Goal: Transaction & Acquisition: Book appointment/travel/reservation

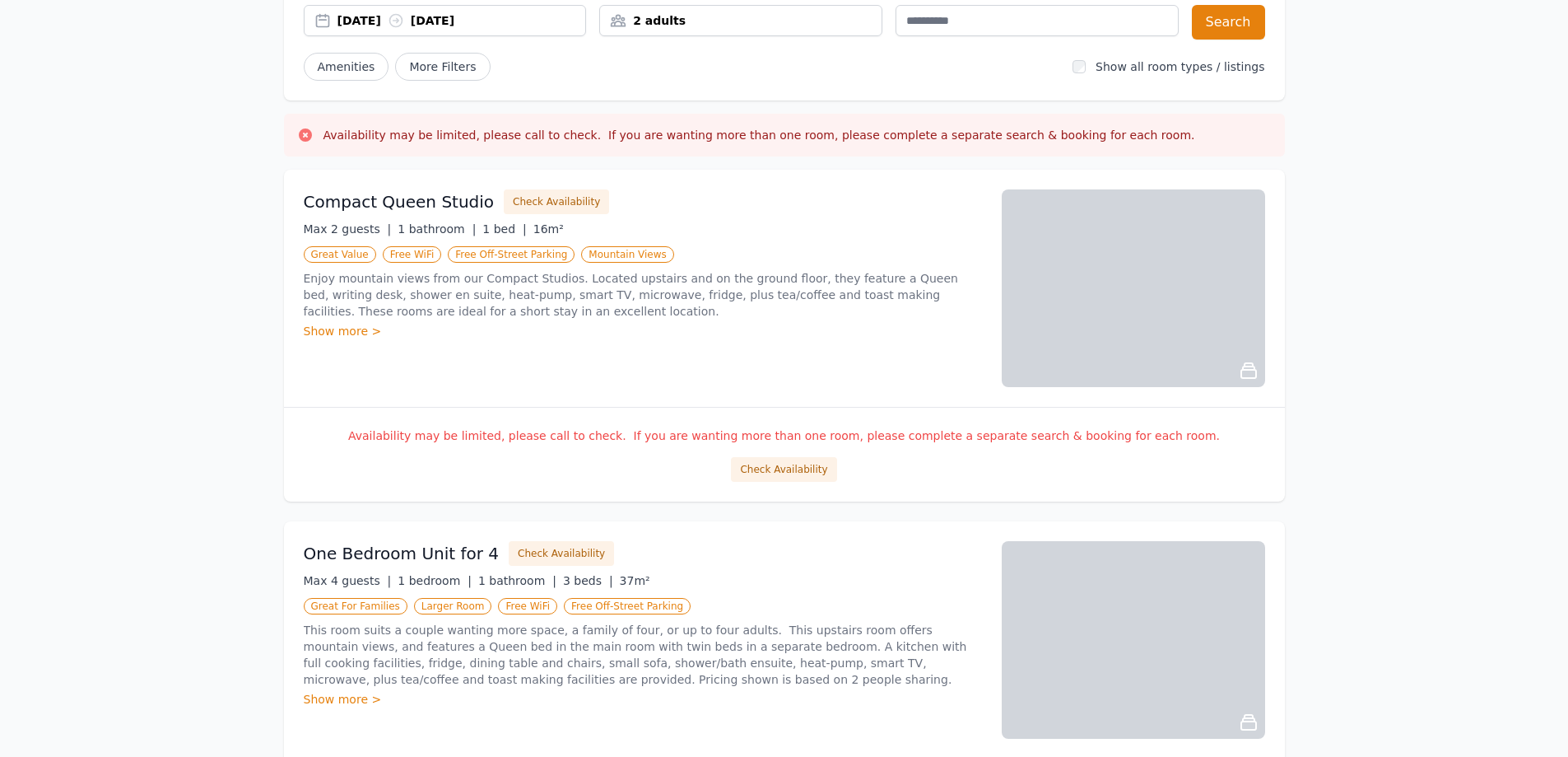
scroll to position [165, 0]
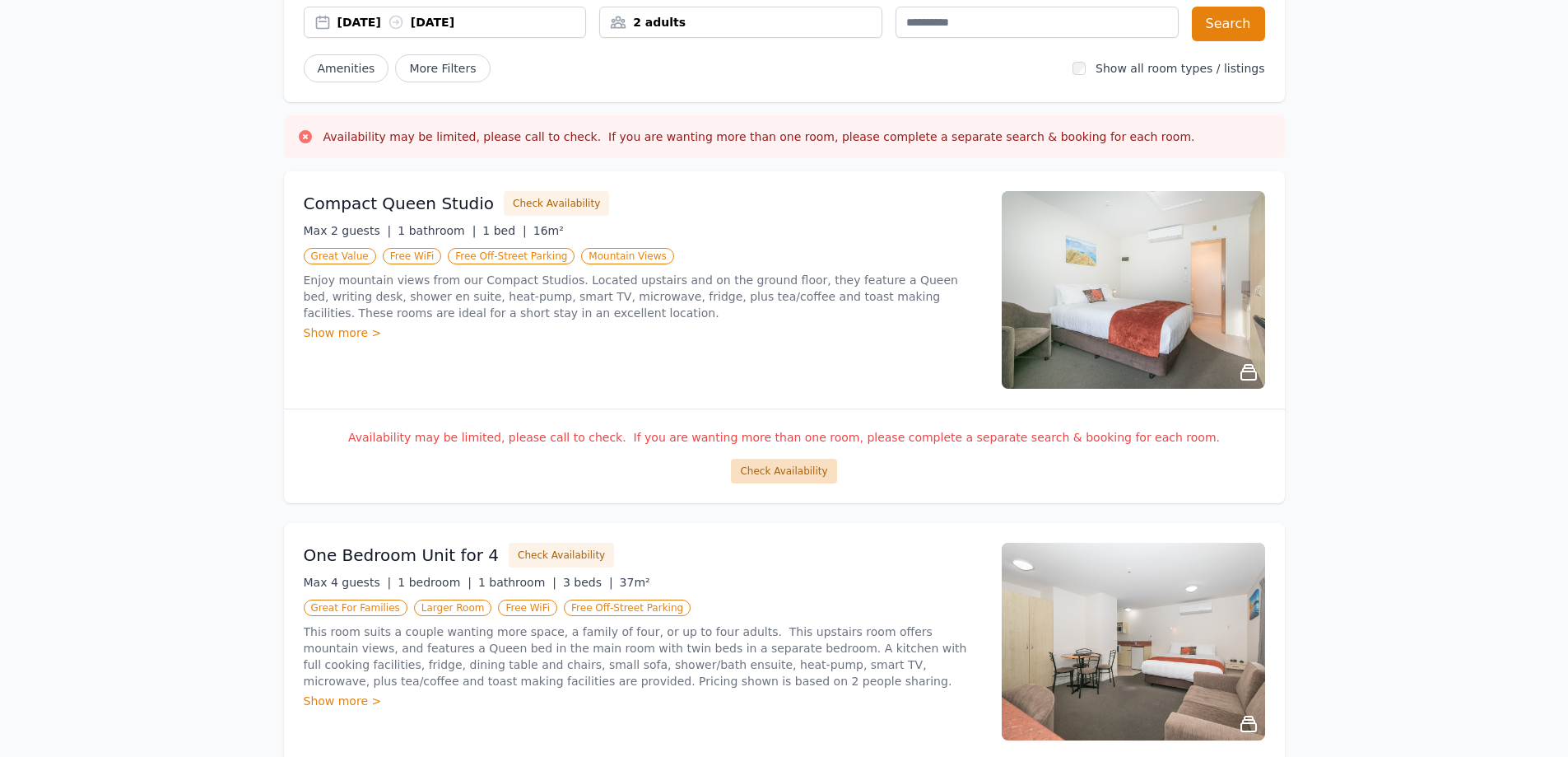
click at [806, 471] on button "Check Availability" at bounding box center [784, 470] width 106 height 25
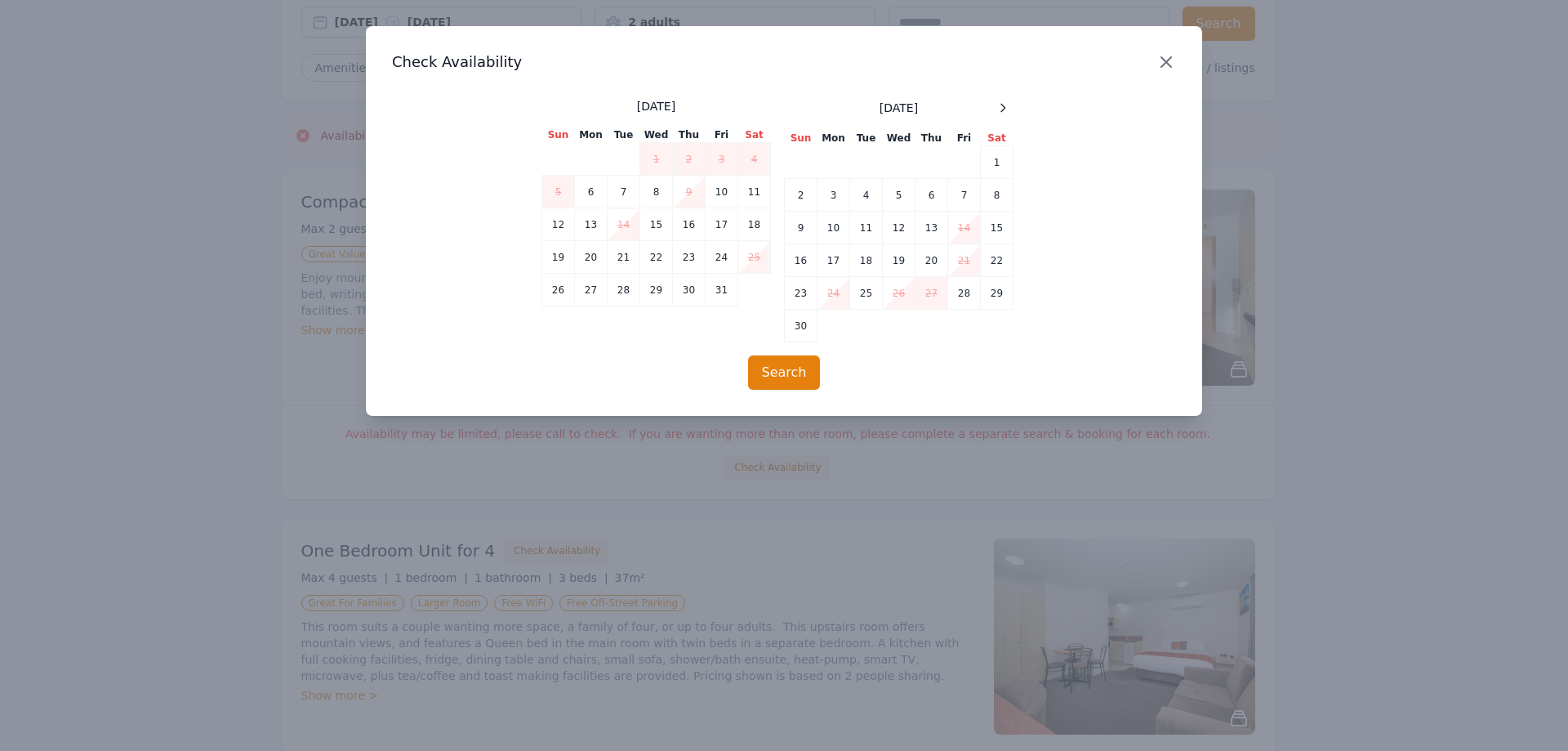
click at [1163, 58] on icon "button" at bounding box center [1167, 62] width 10 height 10
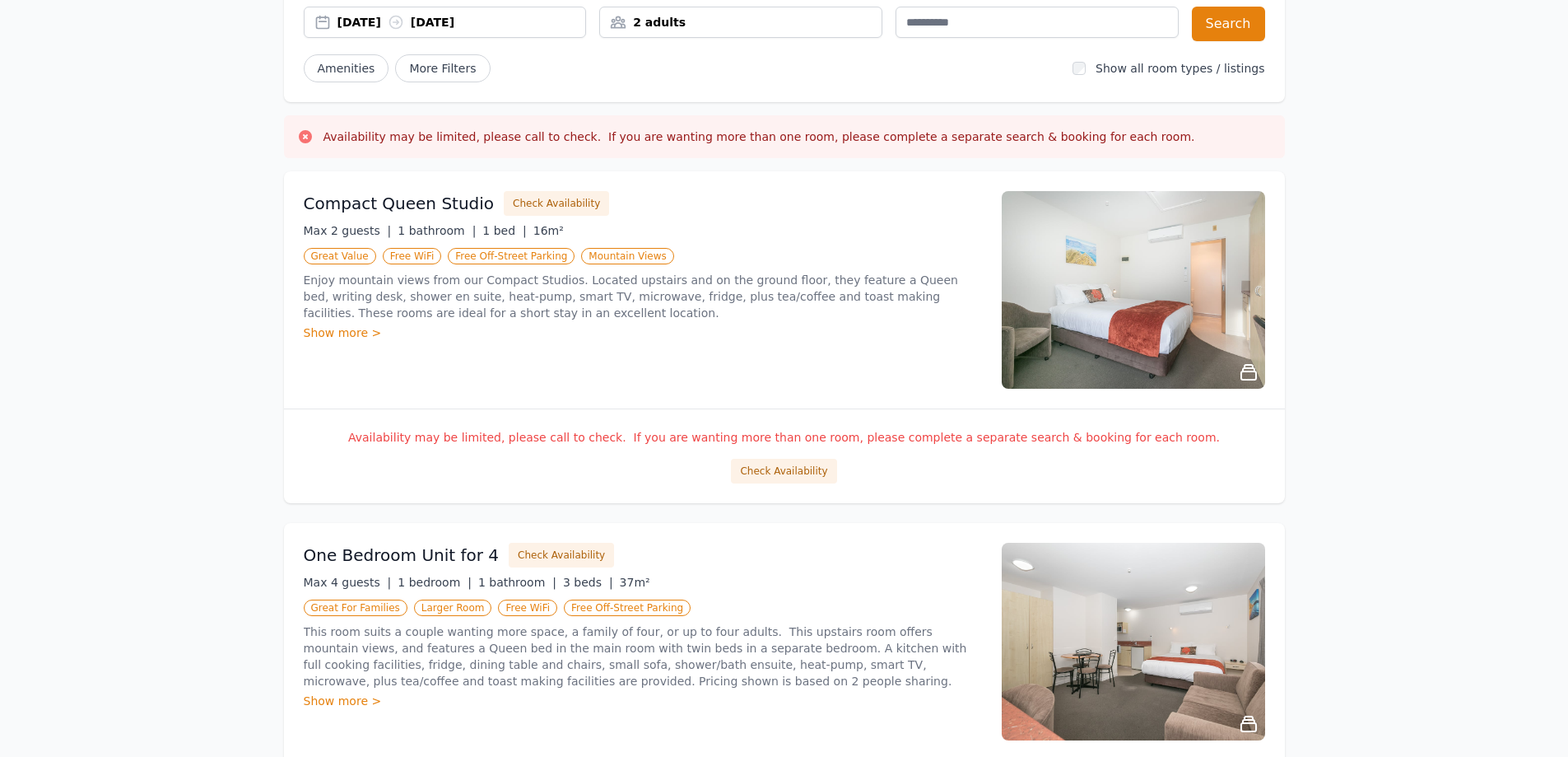
click at [458, 24] on div "01 Oct 2025 02 Oct 2025" at bounding box center [461, 22] width 249 height 16
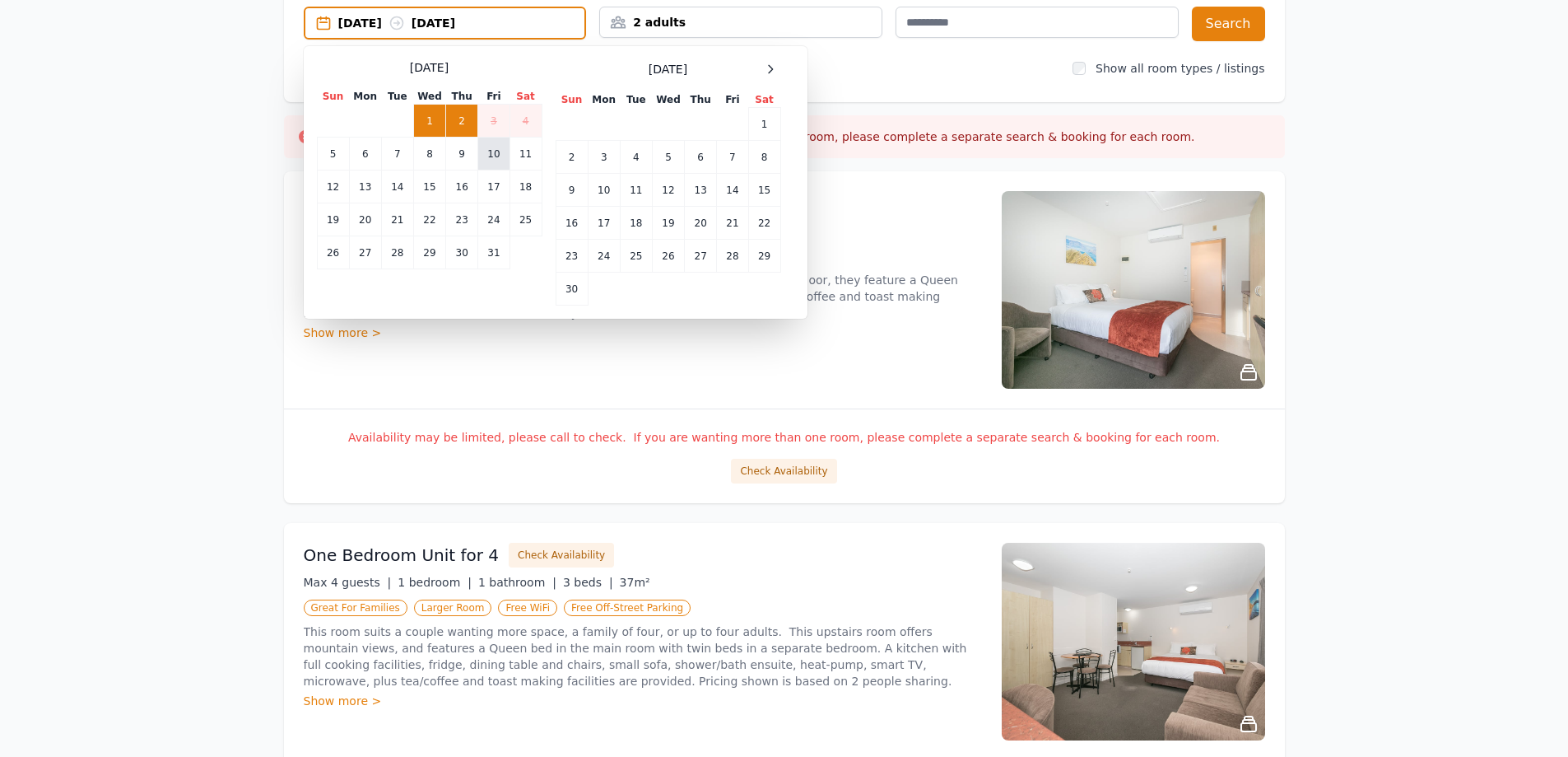
click at [493, 155] on td "10" at bounding box center [493, 154] width 31 height 33
click at [524, 155] on td "11" at bounding box center [526, 154] width 32 height 33
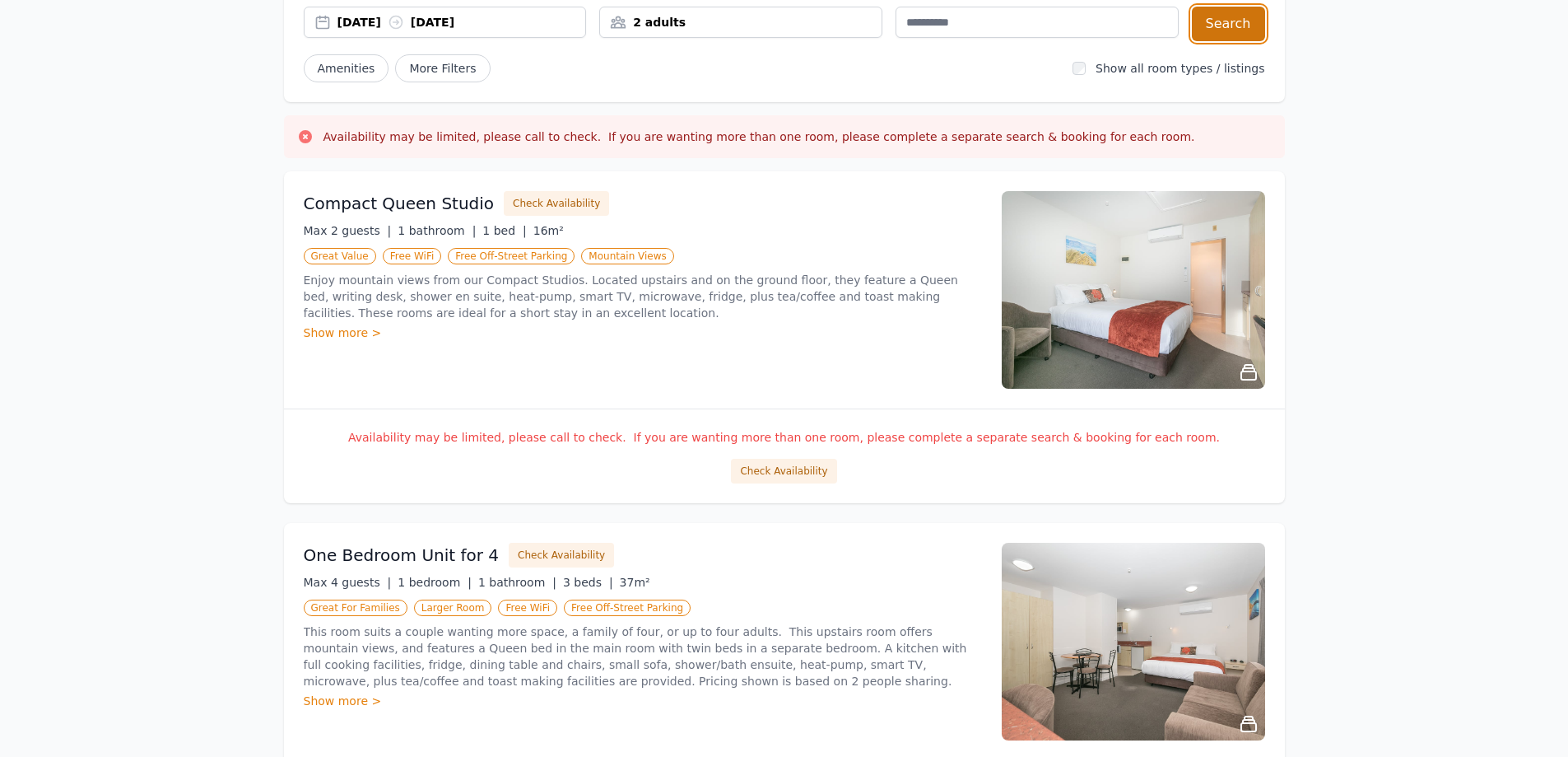
click at [1235, 22] on button "Search" at bounding box center [1228, 24] width 73 height 35
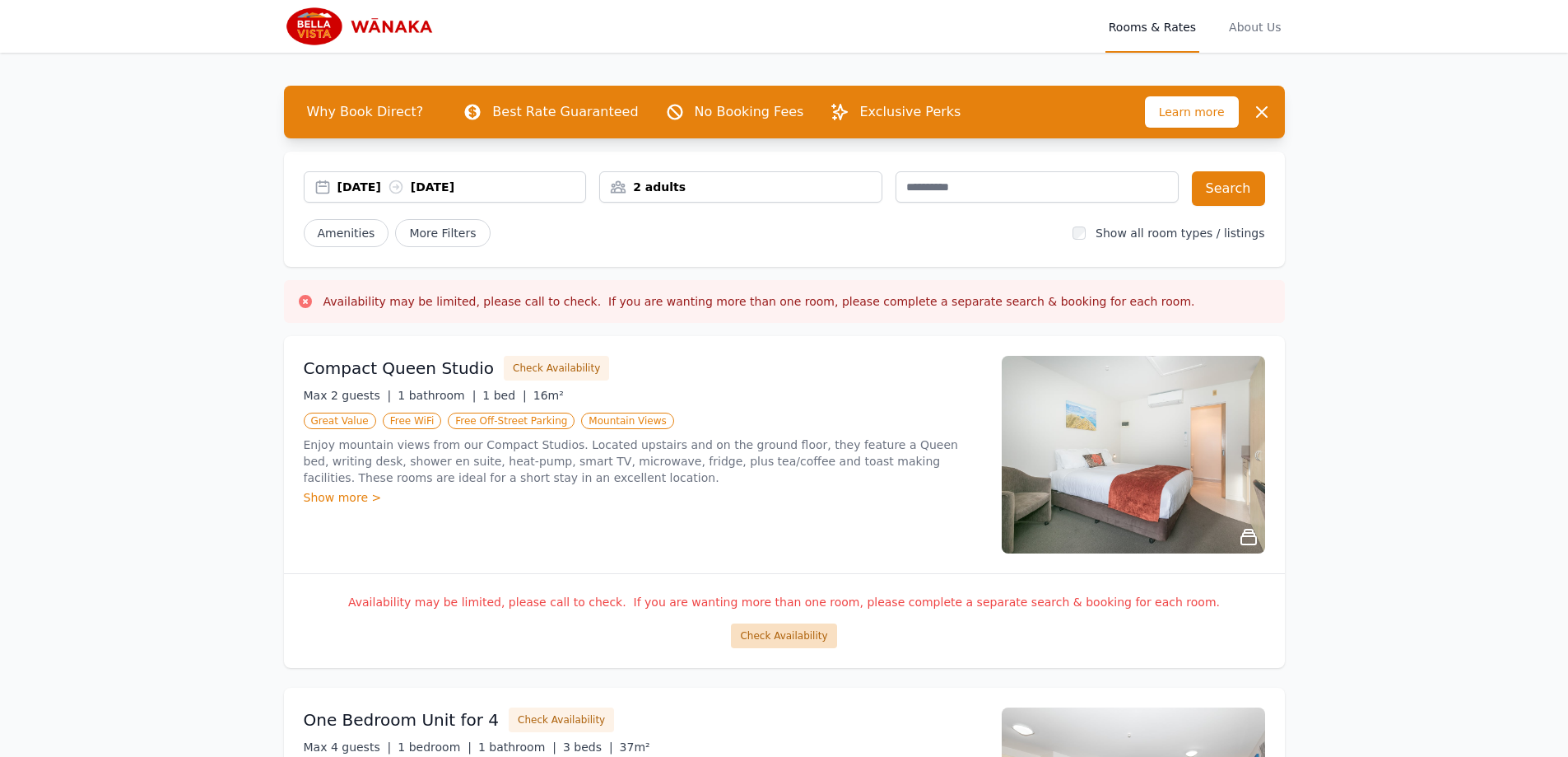
click at [779, 637] on button "Check Availability" at bounding box center [784, 635] width 106 height 25
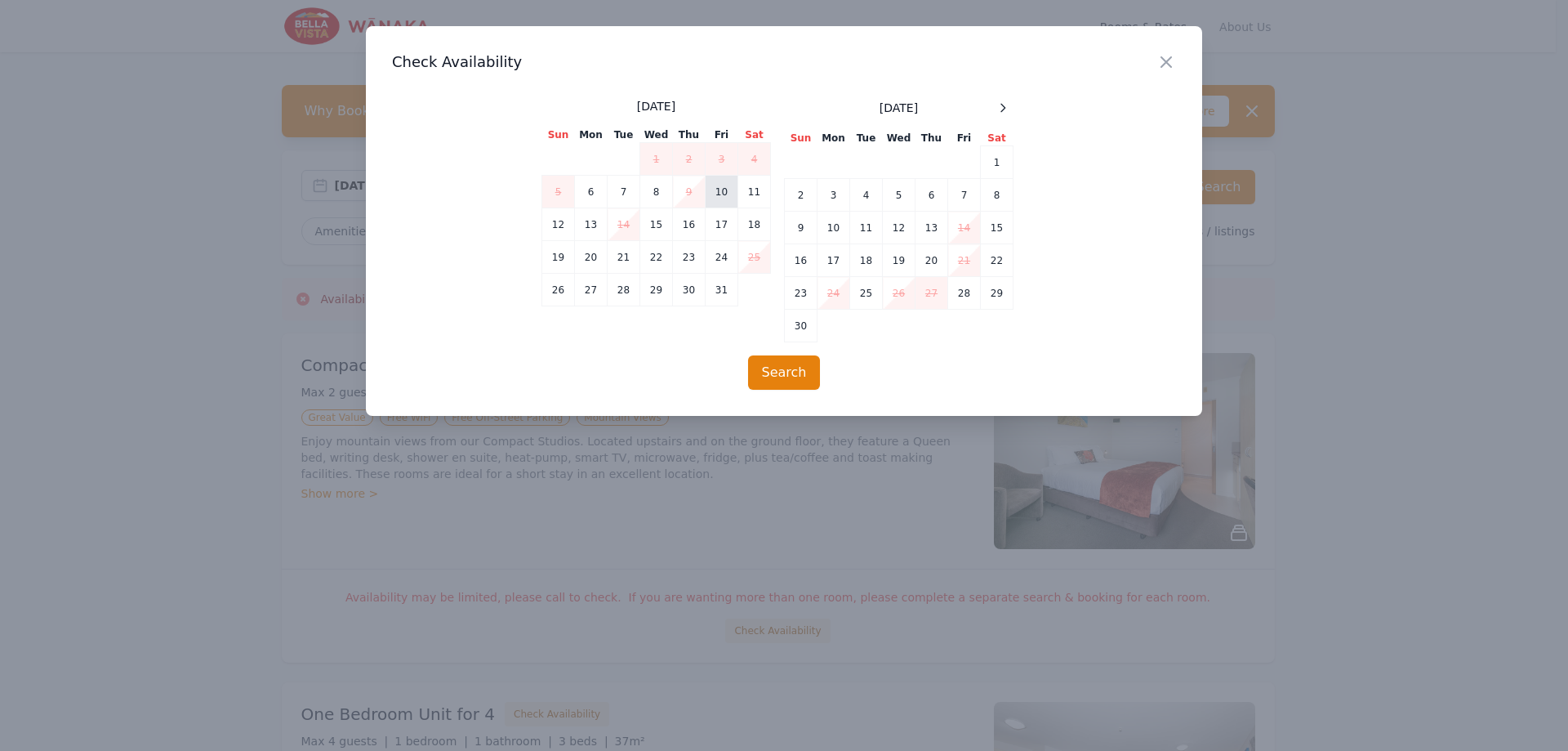
click at [725, 189] on td "10" at bounding box center [722, 191] width 33 height 33
drag, startPoint x: 787, startPoint y: 358, endPoint x: 788, endPoint y: 369, distance: 11.0
click at [788, 369] on button "Search" at bounding box center [784, 373] width 72 height 35
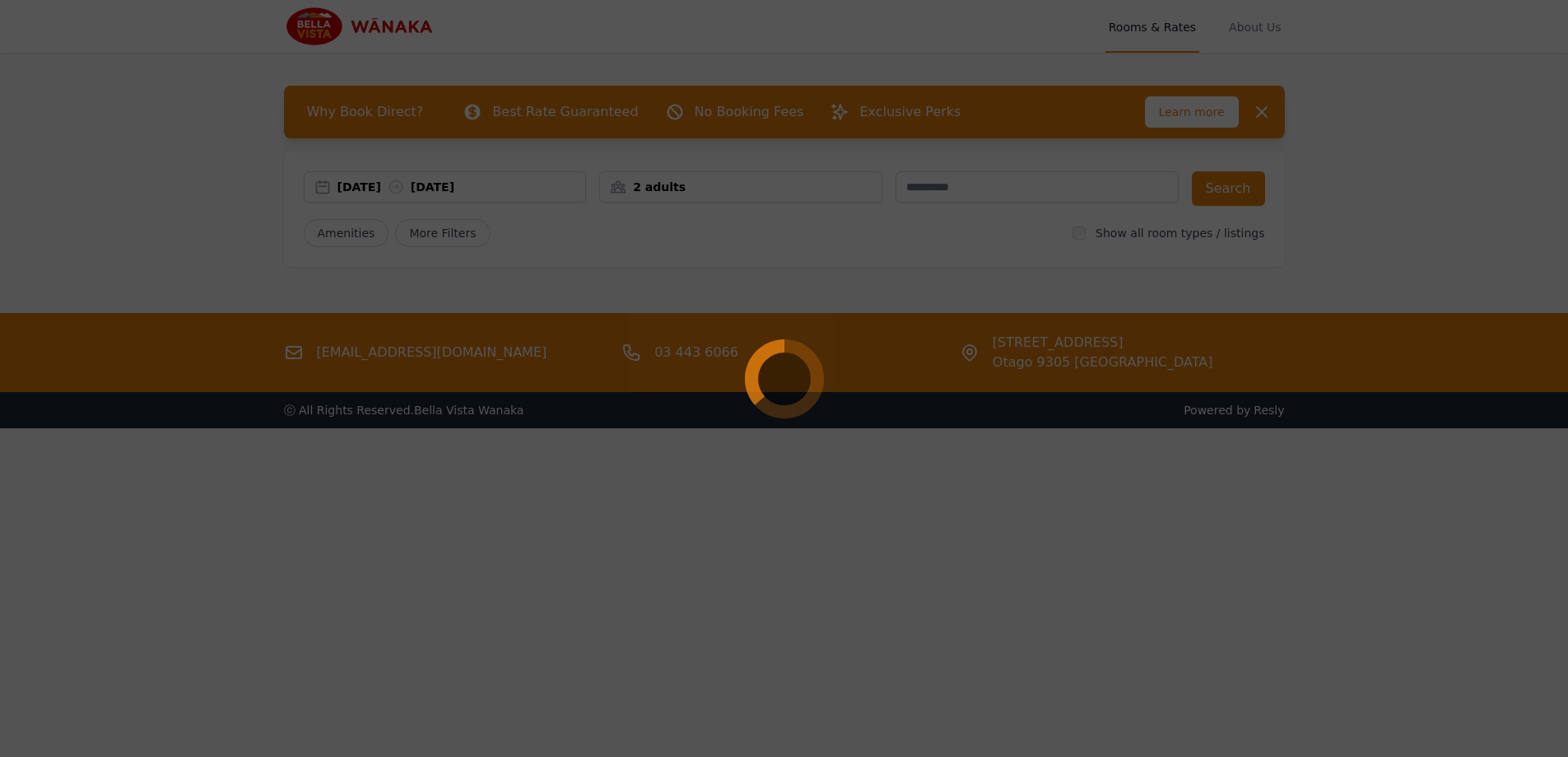
click at [687, 369] on div at bounding box center [784, 378] width 1568 height 757
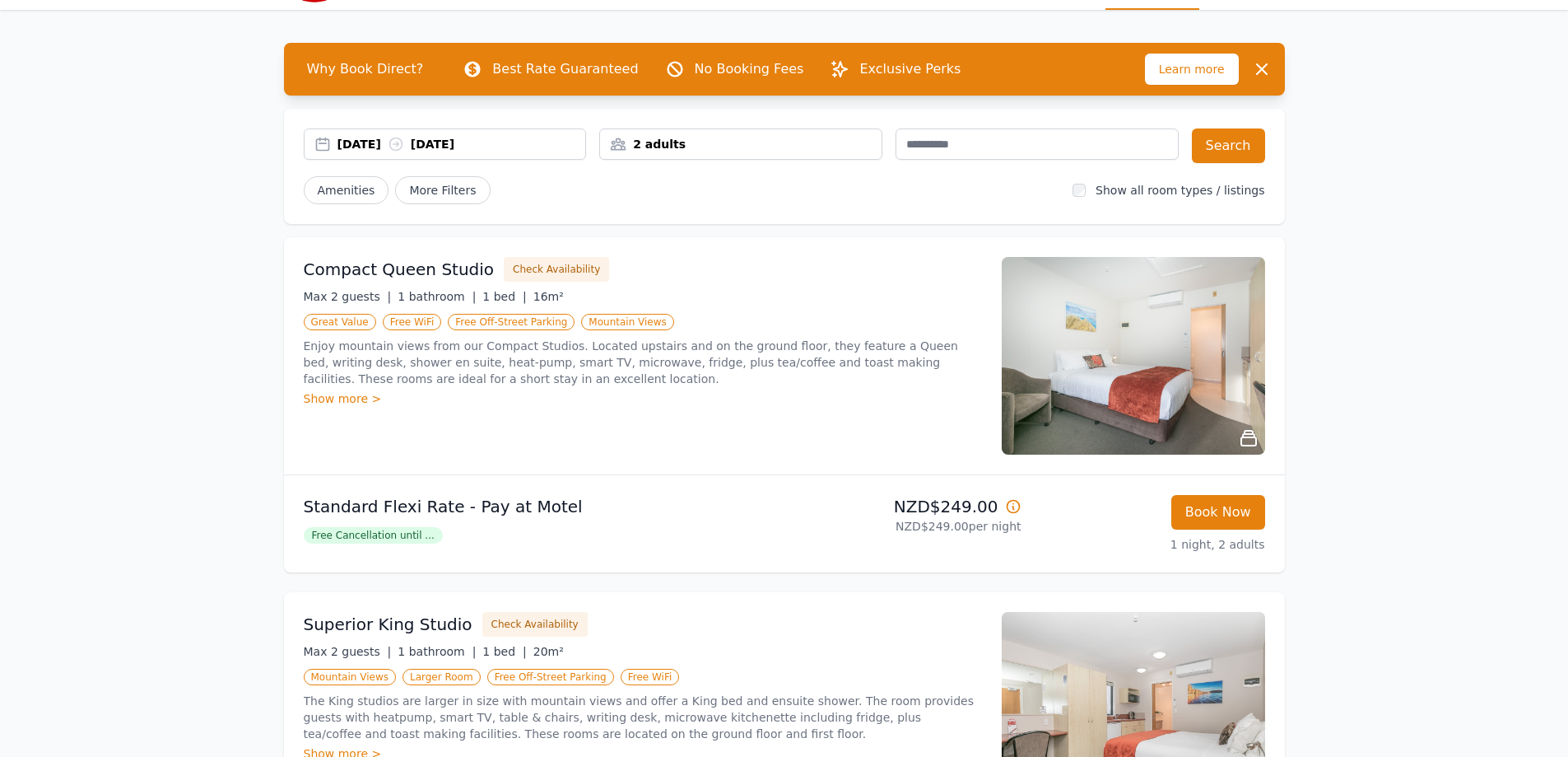
scroll to position [82, 0]
